Goal: Entertainment & Leisure: Consume media (video, audio)

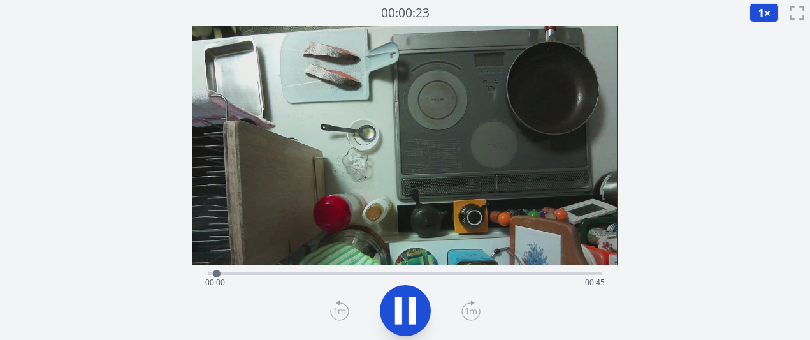
scroll to position [1, 0]
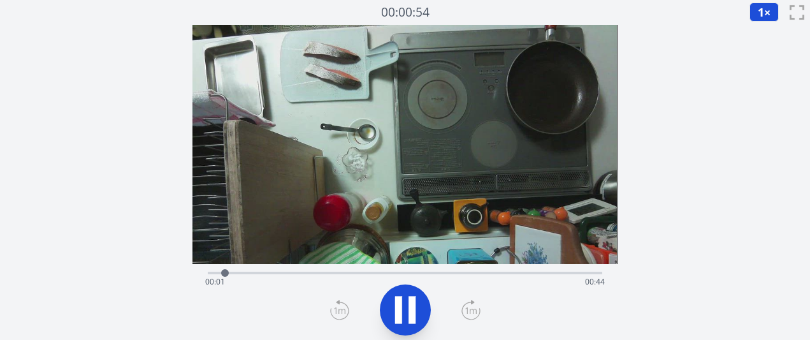
click at [474, 310] on icon at bounding box center [470, 310] width 19 height 20
click at [471, 313] on icon at bounding box center [470, 310] width 19 height 20
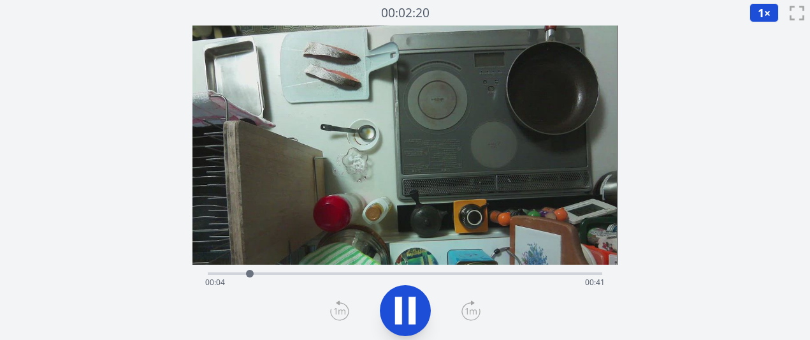
click at [465, 310] on icon at bounding box center [470, 310] width 19 height 20
click at [467, 312] on icon at bounding box center [470, 310] width 19 height 20
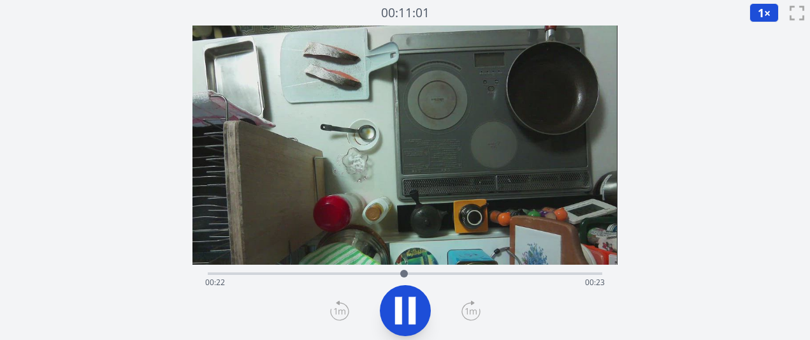
click at [409, 312] on icon at bounding box center [412, 309] width 7 height 27
click at [393, 273] on div "経過時間: 00:22 残り時間: 00:23" at bounding box center [404, 282] width 399 height 20
click at [380, 273] on div "経過時間: 00:21 残り時間: 00:25" at bounding box center [404, 282] width 399 height 20
click at [407, 318] on icon at bounding box center [406, 311] width 36 height 36
click at [470, 310] on icon at bounding box center [470, 311] width 11 height 6
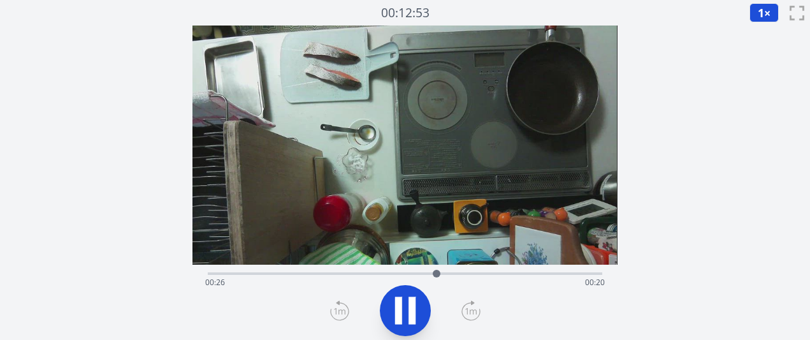
click at [470, 310] on icon at bounding box center [470, 311] width 11 height 6
click at [412, 314] on icon at bounding box center [412, 309] width 7 height 27
click at [478, 271] on div "経過時間: 00:32 残り時間: 00:13" at bounding box center [405, 272] width 394 height 15
click at [474, 271] on div at bounding box center [477, 273] width 19 height 19
click at [474, 271] on div at bounding box center [474, 274] width 8 height 8
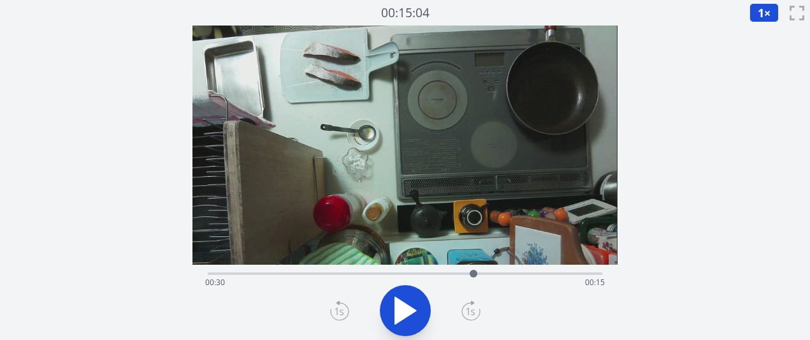
click at [474, 271] on div at bounding box center [474, 274] width 8 height 8
click at [470, 271] on div at bounding box center [474, 274] width 8 height 8
click at [468, 271] on div at bounding box center [471, 274] width 8 height 8
click at [468, 271] on div at bounding box center [469, 274] width 8 height 8
click at [457, 271] on div "経過時間: 00:30 残り時間: 00:16" at bounding box center [405, 272] width 394 height 15
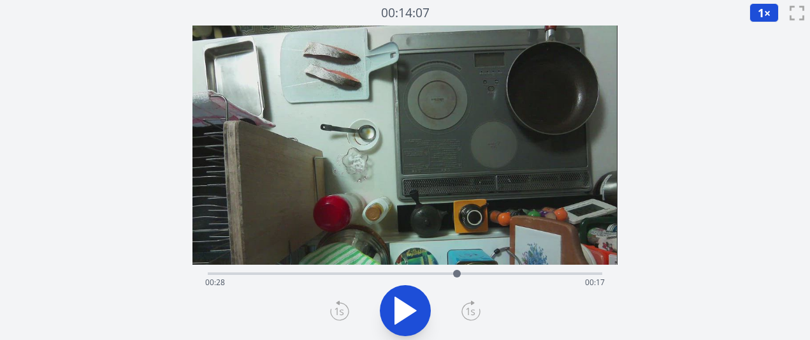
click at [451, 270] on div at bounding box center [456, 273] width 19 height 19
click at [437, 268] on div "経過時間: 00:28 残り時間: 00:18" at bounding box center [405, 272] width 394 height 15
click at [410, 318] on icon at bounding box center [406, 311] width 36 height 36
click at [468, 308] on icon at bounding box center [470, 310] width 19 height 20
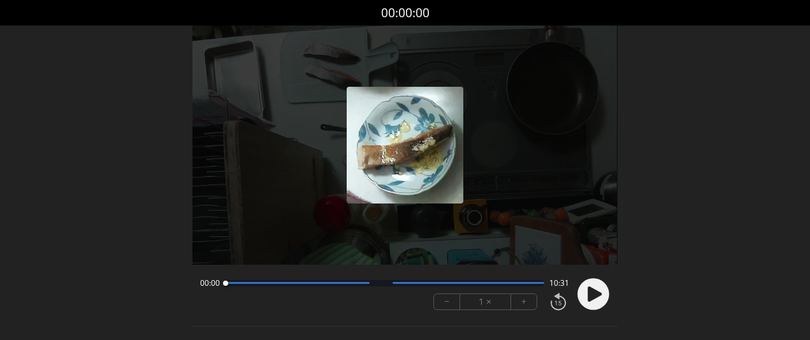
click at [524, 305] on font "+" at bounding box center [523, 301] width 5 height 15
click at [525, 305] on font "+" at bounding box center [523, 301] width 5 height 15
click at [584, 299] on circle at bounding box center [593, 294] width 32 height 32
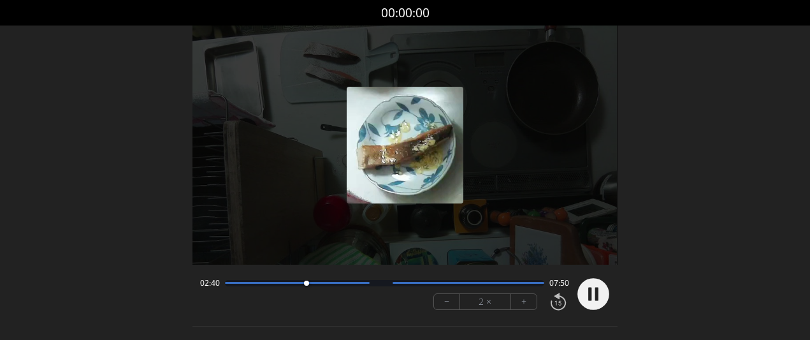
click at [532, 309] on div "− 2 × +" at bounding box center [485, 301] width 104 height 17
click at [527, 303] on button "+" at bounding box center [523, 301] width 25 height 15
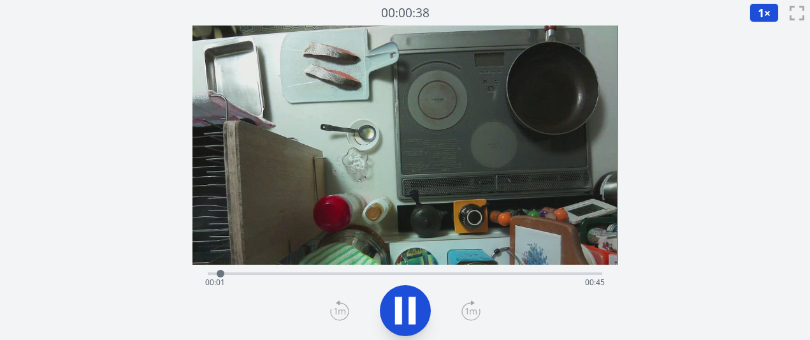
click at [279, 270] on div "経過時間: 00:01 残り時間: 00:45" at bounding box center [405, 272] width 394 height 15
click at [398, 313] on icon at bounding box center [398, 309] width 7 height 27
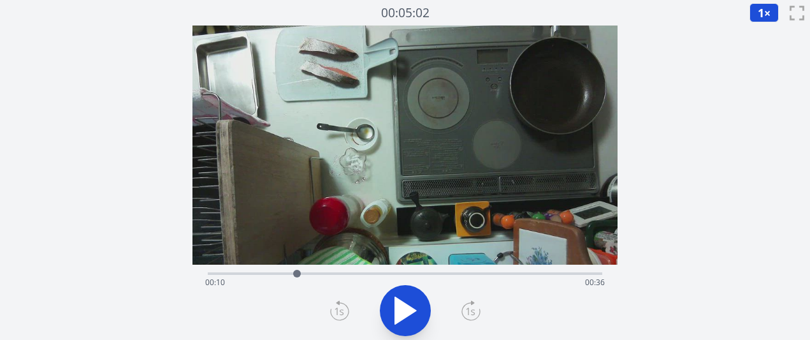
click at [311, 275] on div "経過時間: 00:10 残り時間: 00:36" at bounding box center [404, 282] width 399 height 20
click at [338, 276] on div "経過時間: 00:11 残り時間: 00:34" at bounding box center [404, 282] width 399 height 20
click at [371, 276] on div "経過時間: 00:15 残り時間: 00:31" at bounding box center [404, 282] width 399 height 20
click at [394, 276] on div "経過時間: 00:18 残り時間: 00:27" at bounding box center [404, 282] width 399 height 20
click at [409, 276] on div "経過時間: 00:21 残り時間: 00:25" at bounding box center [404, 282] width 399 height 20
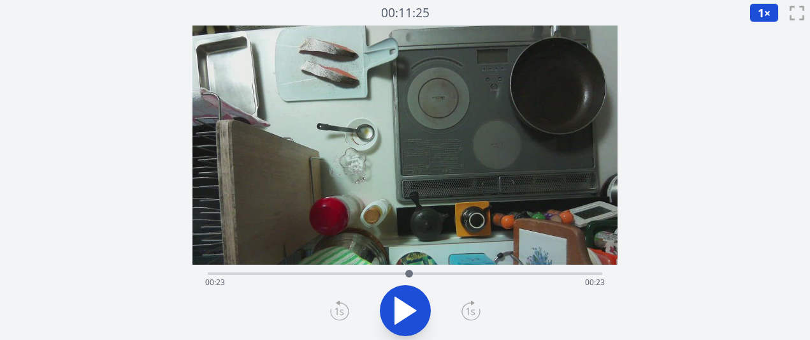
click at [420, 276] on div "経過時間: 00:23 残り時間: 00:23" at bounding box center [404, 282] width 399 height 20
click at [429, 276] on div at bounding box center [419, 273] width 19 height 19
click at [437, 273] on div at bounding box center [428, 273] width 19 height 19
click at [401, 302] on icon at bounding box center [405, 310] width 21 height 27
click at [401, 302] on icon at bounding box center [398, 309] width 7 height 27
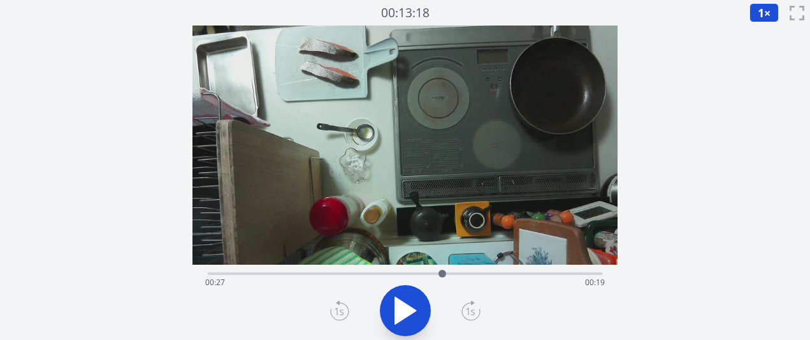
click at [402, 303] on icon at bounding box center [405, 310] width 21 height 27
click at [409, 301] on icon at bounding box center [412, 309] width 7 height 27
click at [408, 301] on icon at bounding box center [406, 311] width 36 height 36
click at [409, 301] on icon at bounding box center [412, 309] width 7 height 27
click at [470, 273] on div "経過時間: 00:28 残り時間: 00:18" at bounding box center [404, 282] width 399 height 20
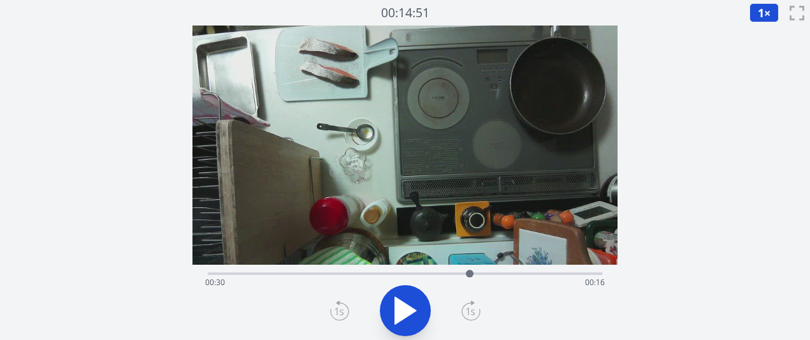
click at [498, 275] on div "経過時間: 00:30 残り時間: 00:16" at bounding box center [404, 282] width 399 height 20
click at [511, 274] on div "経過時間: 00:33 残り時間: 00:13" at bounding box center [404, 282] width 399 height 20
click at [520, 275] on div "経過時間: 00:35 残り時間: 00:11" at bounding box center [404, 282] width 399 height 20
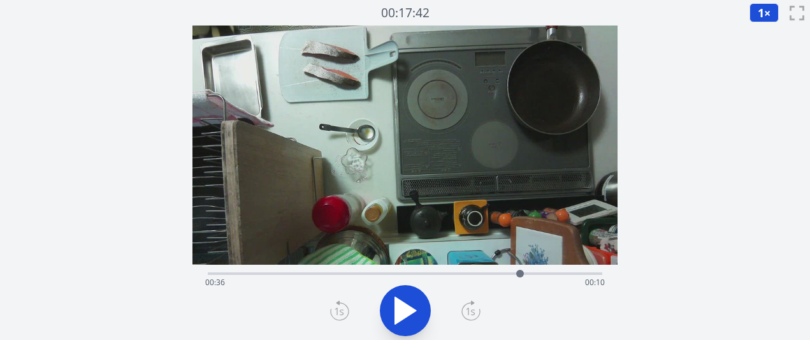
click at [305, 272] on div "経過時間: 00:36 残り時間: 00:10" at bounding box center [405, 272] width 394 height 15
click at [309, 272] on div at bounding box center [304, 273] width 19 height 19
click at [315, 272] on div at bounding box center [309, 273] width 19 height 19
click at [322, 272] on div at bounding box center [314, 273] width 19 height 19
click at [307, 269] on div "経過時間: 00:13 残り時間: 00:33" at bounding box center [405, 272] width 394 height 15
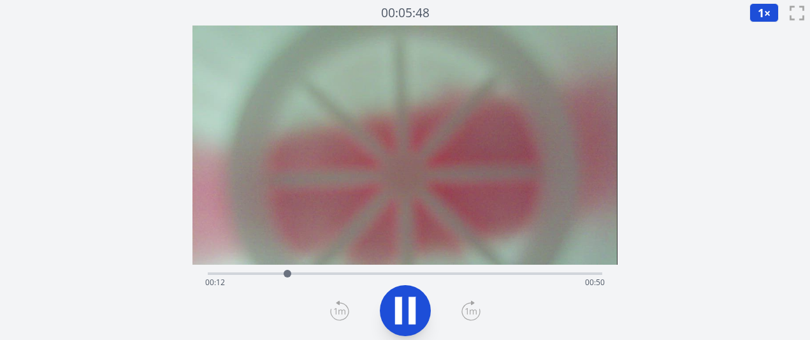
click at [472, 307] on icon at bounding box center [470, 310] width 19 height 20
click at [472, 306] on icon at bounding box center [470, 310] width 19 height 20
click at [470, 272] on div "経過時間: 00:48 残り時間: 00:13" at bounding box center [404, 282] width 399 height 20
click at [447, 273] on div "経過時間: 00:41 残り時間: 00:20" at bounding box center [404, 282] width 399 height 20
click at [421, 273] on div "経過時間: 00:38 残り時間: 00:23" at bounding box center [404, 282] width 399 height 20
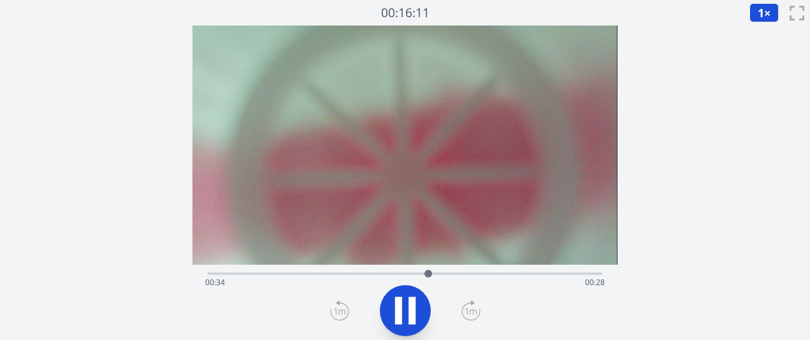
click at [366, 275] on div "経過時間: 00:34 残り時間: 00:28" at bounding box center [404, 282] width 399 height 20
click at [376, 268] on div "経過時間: 00:32 残り時間: 00:30" at bounding box center [405, 272] width 394 height 15
click at [322, 266] on div "経過時間: 00:26 残り時間: 00:35" at bounding box center [405, 272] width 394 height 15
click at [419, 307] on icon at bounding box center [406, 311] width 36 height 36
click at [409, 300] on icon at bounding box center [406, 311] width 36 height 36
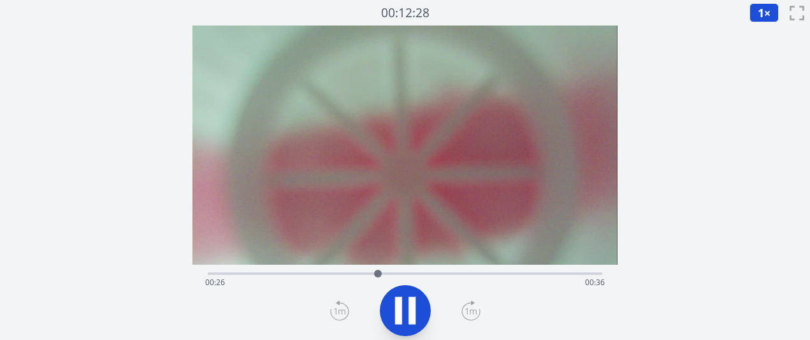
click at [409, 300] on icon at bounding box center [412, 309] width 7 height 27
click at [405, 305] on icon at bounding box center [405, 310] width 21 height 27
click at [405, 305] on icon at bounding box center [406, 311] width 36 height 36
click at [404, 306] on icon at bounding box center [405, 310] width 21 height 27
click at [404, 306] on icon at bounding box center [406, 311] width 36 height 36
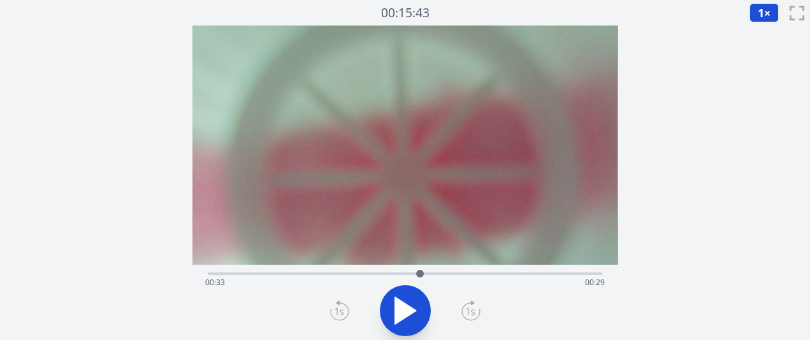
click at [405, 306] on icon at bounding box center [405, 310] width 21 height 27
click at [405, 306] on icon at bounding box center [406, 311] width 36 height 36
click at [405, 306] on icon at bounding box center [405, 310] width 21 height 27
click at [405, 306] on icon at bounding box center [406, 311] width 36 height 36
click at [431, 272] on div "経過時間: 00:36 残り時間: 00:25" at bounding box center [404, 282] width 399 height 20
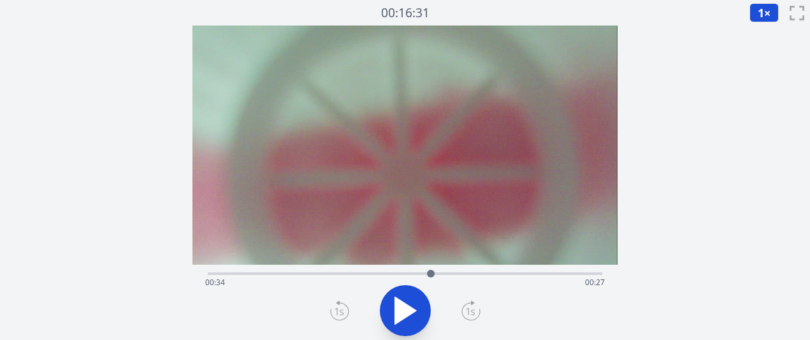
click at [414, 271] on div "経過時間: 00:34 残り時間: 00:27" at bounding box center [405, 272] width 394 height 15
click at [407, 314] on icon at bounding box center [405, 310] width 21 height 27
click at [407, 314] on icon at bounding box center [406, 311] width 36 height 36
click at [403, 317] on icon at bounding box center [405, 310] width 21 height 27
click at [403, 317] on icon at bounding box center [406, 311] width 36 height 36
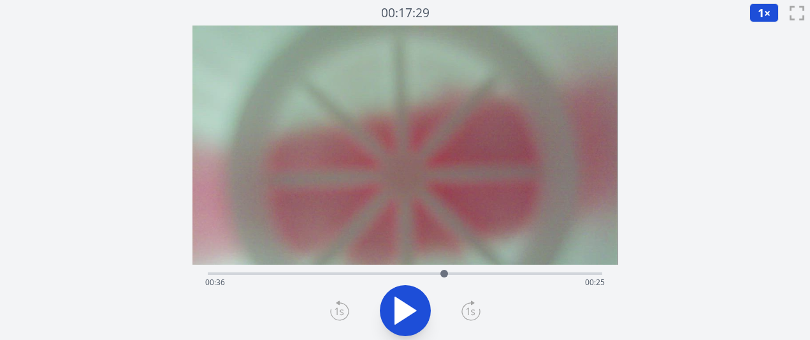
click at [392, 313] on icon at bounding box center [406, 311] width 36 height 36
click at [398, 313] on icon at bounding box center [398, 309] width 7 height 27
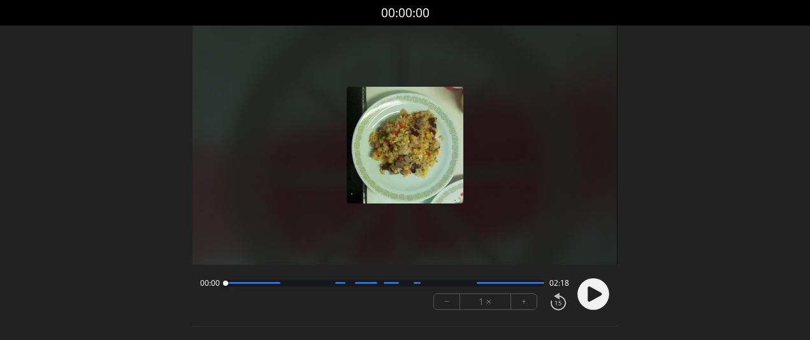
click at [595, 302] on circle at bounding box center [593, 294] width 32 height 32
click at [521, 308] on font "+" at bounding box center [523, 301] width 5 height 15
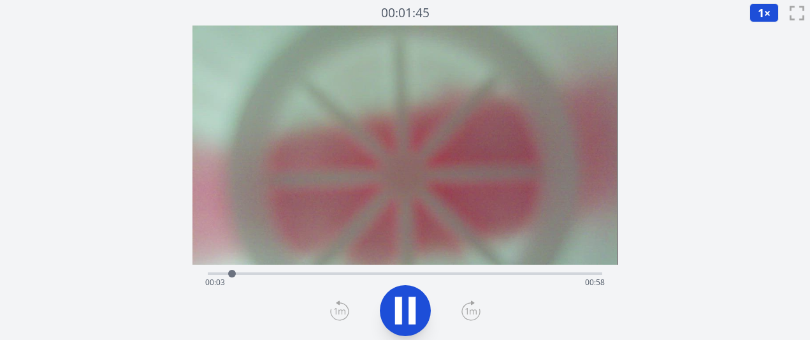
click at [467, 303] on icon at bounding box center [471, 311] width 18 height 17
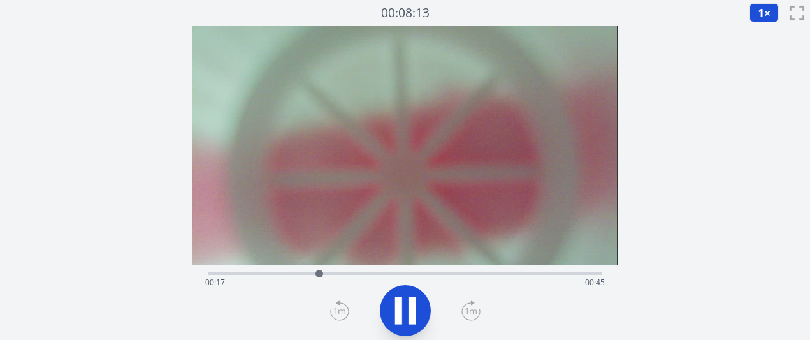
click at [467, 303] on icon at bounding box center [471, 311] width 18 height 17
click at [414, 314] on icon at bounding box center [412, 309] width 7 height 27
click at [403, 302] on icon at bounding box center [405, 310] width 21 height 27
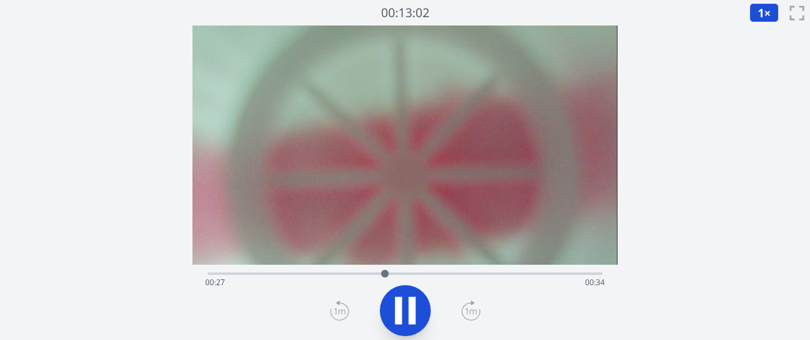
click at [403, 301] on icon at bounding box center [406, 311] width 36 height 36
click at [407, 312] on icon at bounding box center [405, 310] width 21 height 27
click at [409, 312] on icon at bounding box center [412, 309] width 7 height 27
click at [409, 312] on icon at bounding box center [405, 310] width 21 height 27
click at [409, 312] on icon at bounding box center [412, 309] width 7 height 27
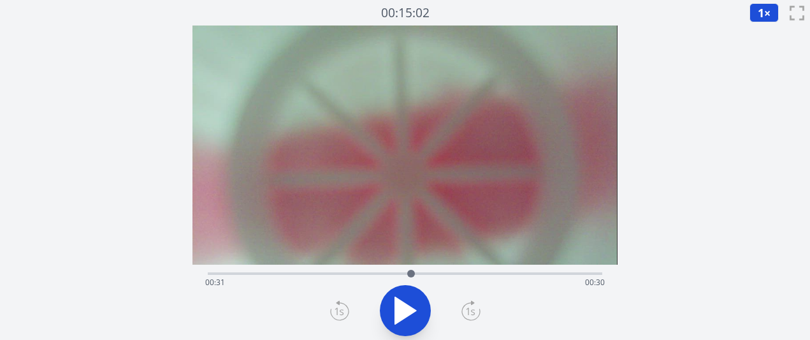
click at [409, 312] on icon at bounding box center [405, 310] width 21 height 27
click at [409, 312] on icon at bounding box center [412, 309] width 7 height 27
click at [416, 270] on div at bounding box center [420, 273] width 19 height 19
click at [404, 308] on icon at bounding box center [405, 310] width 21 height 27
click at [404, 308] on icon at bounding box center [406, 311] width 36 height 36
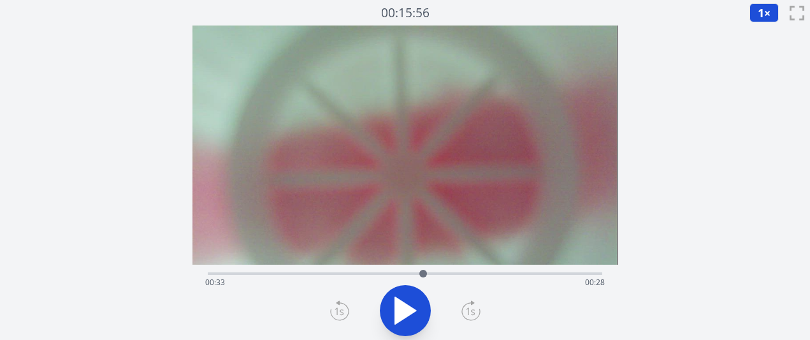
click at [411, 320] on icon at bounding box center [406, 311] width 36 height 36
click at [412, 320] on icon at bounding box center [412, 309] width 7 height 27
click at [412, 320] on icon at bounding box center [406, 311] width 36 height 36
click at [412, 320] on icon at bounding box center [412, 309] width 7 height 27
click at [412, 320] on icon at bounding box center [406, 311] width 36 height 36
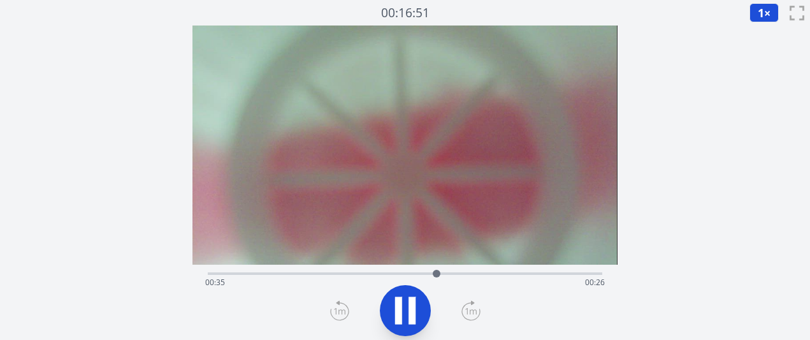
click at [412, 320] on icon at bounding box center [412, 309] width 7 height 27
click at [428, 271] on div at bounding box center [437, 273] width 19 height 19
click at [424, 271] on div at bounding box center [425, 274] width 8 height 8
click at [421, 271] on div at bounding box center [425, 274] width 8 height 8
click at [428, 273] on div at bounding box center [421, 273] width 19 height 19
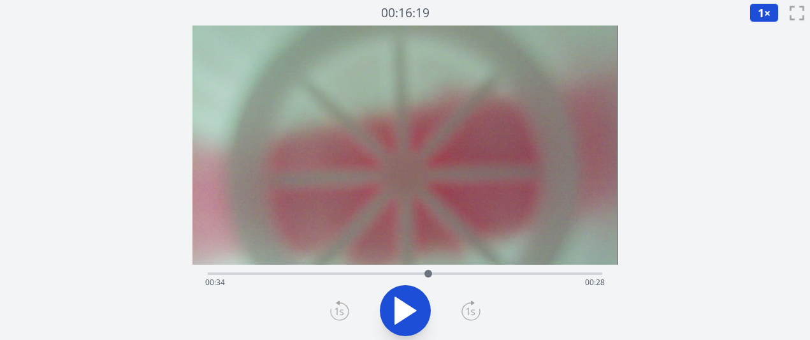
click at [431, 273] on div at bounding box center [428, 274] width 8 height 8
click at [431, 273] on div at bounding box center [431, 274] width 8 height 8
click at [433, 273] on div at bounding box center [431, 274] width 8 height 8
click at [436, 273] on div at bounding box center [433, 274] width 8 height 8
click at [437, 273] on div at bounding box center [436, 274] width 8 height 8
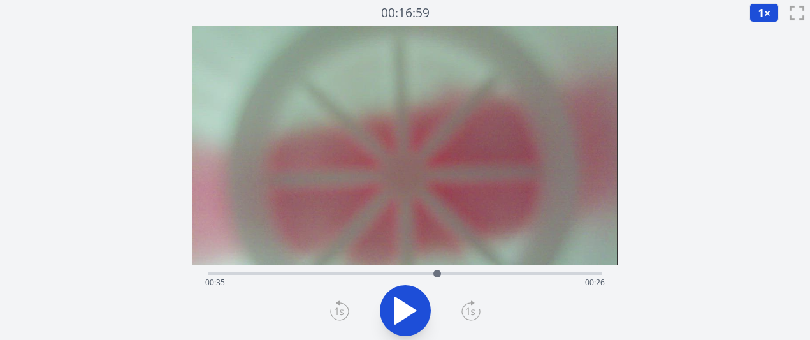
click at [472, 309] on icon at bounding box center [470, 310] width 19 height 20
click at [342, 306] on icon at bounding box center [339, 310] width 19 height 20
click at [352, 273] on div "経過時間: 00:35 残り時間: 00:26" at bounding box center [404, 282] width 399 height 20
click at [359, 273] on div at bounding box center [352, 273] width 19 height 19
click at [365, 273] on div at bounding box center [359, 273] width 19 height 19
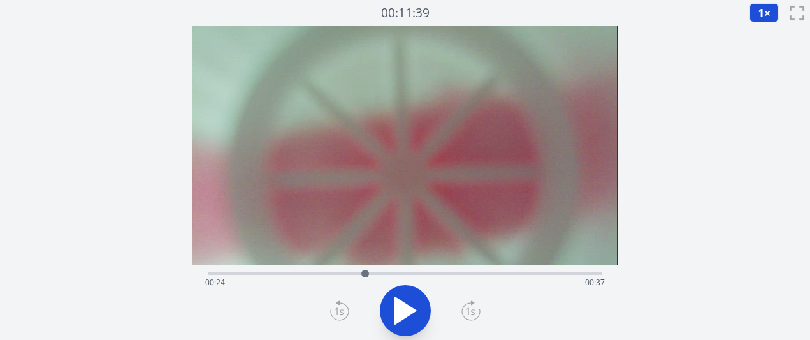
click at [376, 273] on div "経過時間: 00:24 残り時間: 00:37" at bounding box center [404, 282] width 399 height 20
click at [383, 273] on div at bounding box center [375, 273] width 19 height 19
click at [393, 273] on div "経過時間: 00:27 残り時間: 00:35" at bounding box center [404, 282] width 399 height 20
